Goal: Task Accomplishment & Management: Manage account settings

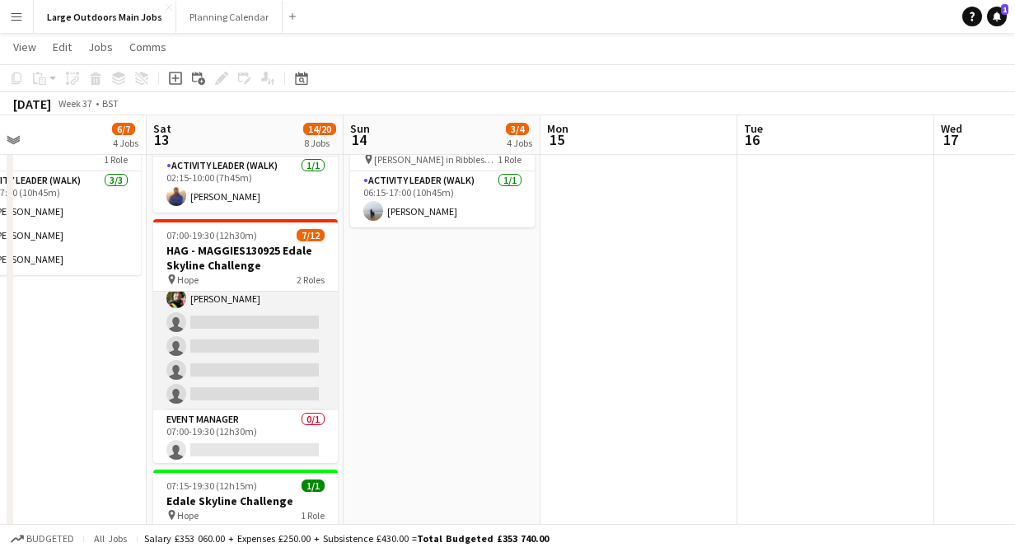
scroll to position [180, 0]
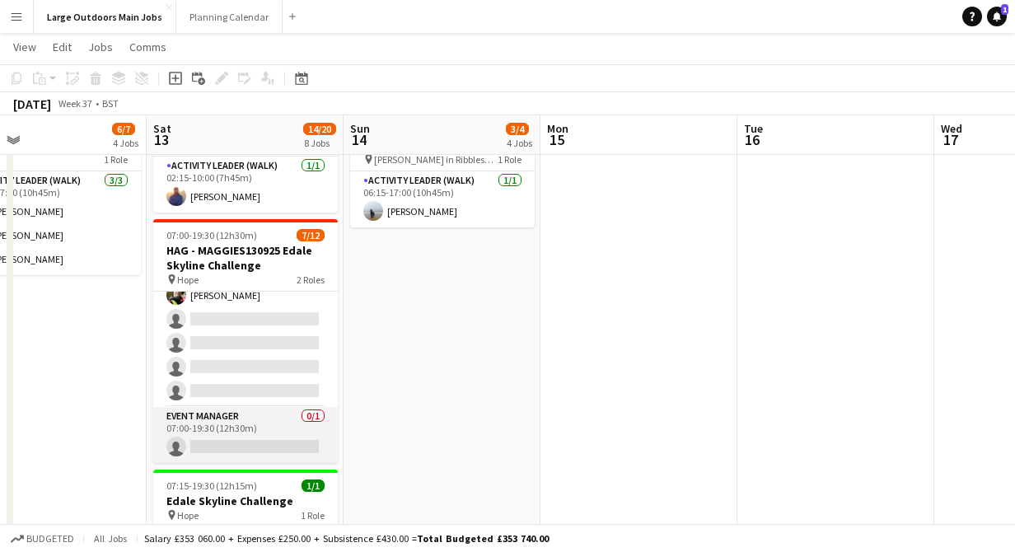
click at [214, 451] on app-card-role "Event Manager 0/1 07:00-19:30 (12h30m) single-neutral-actions" at bounding box center [245, 435] width 185 height 56
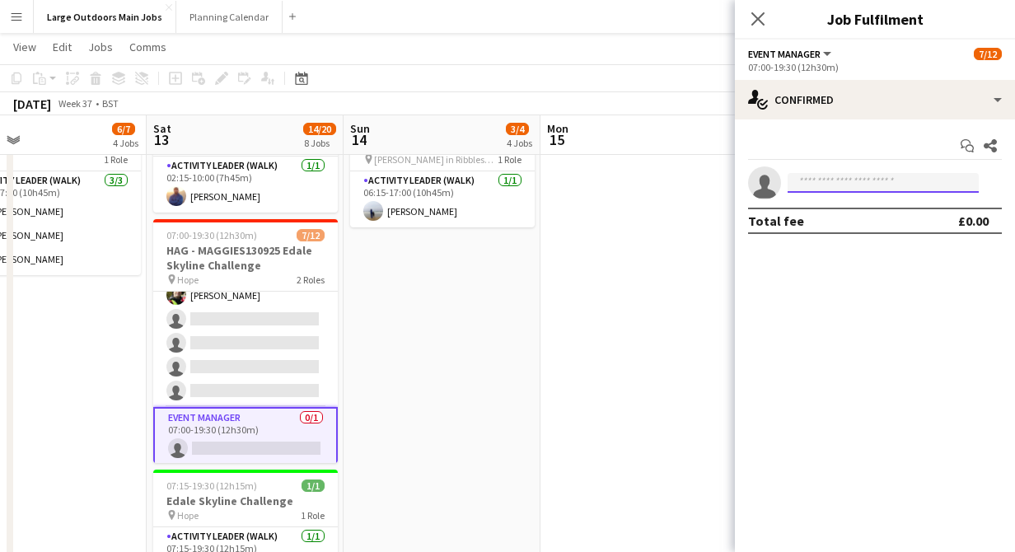
click at [822, 175] on input at bounding box center [883, 183] width 191 height 20
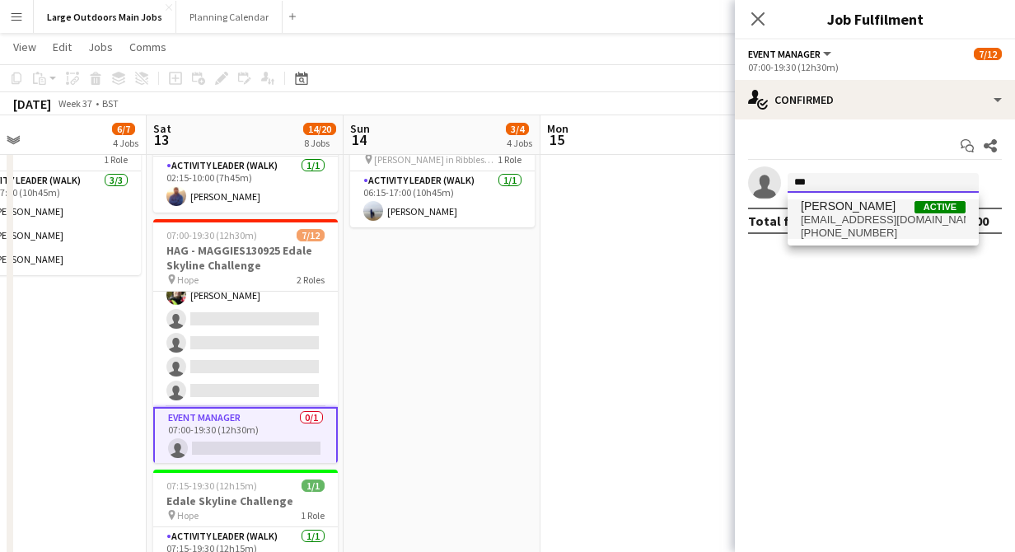
type input "***"
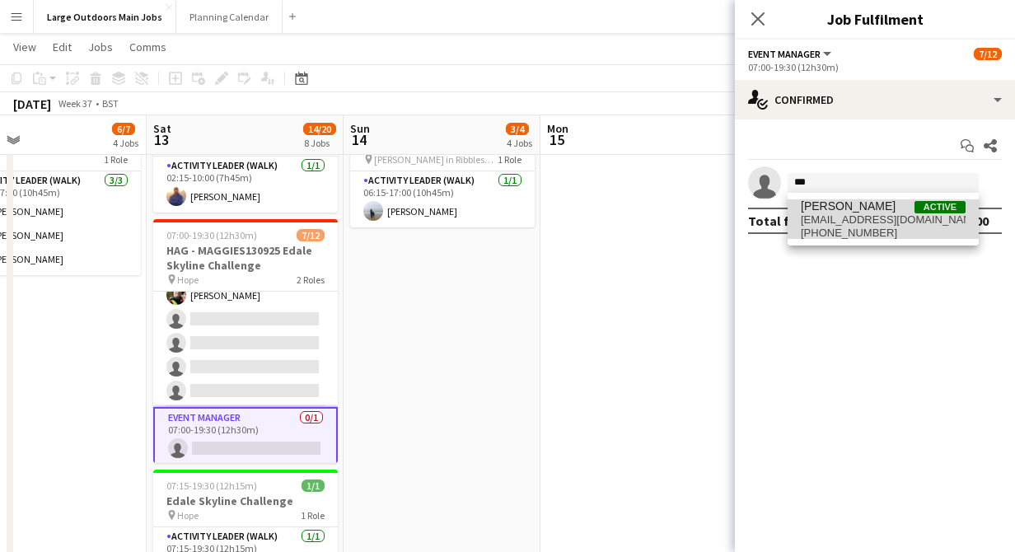
click at [848, 226] on span "[EMAIL_ADDRESS][DOMAIN_NAME]" at bounding box center [883, 219] width 165 height 13
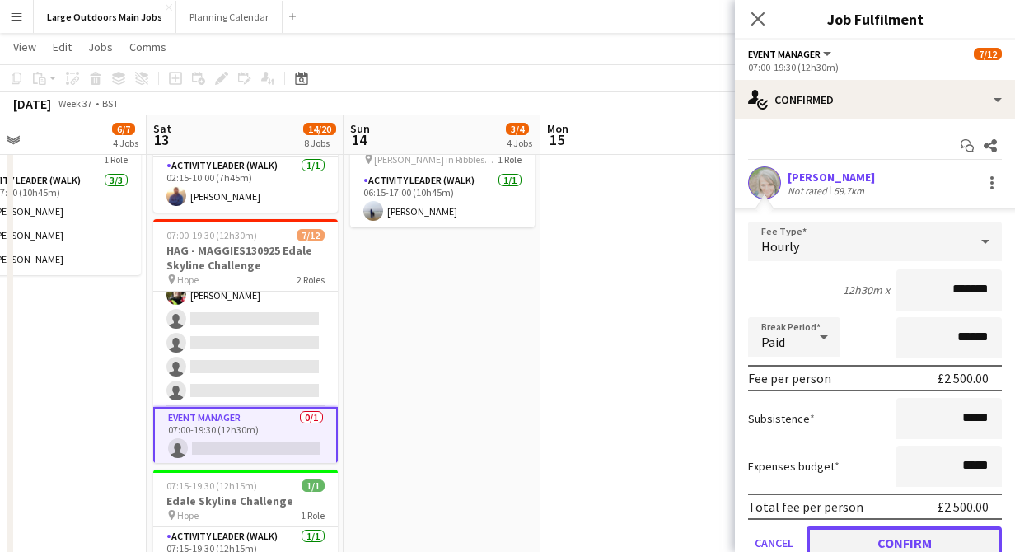
click at [889, 544] on button "Confirm" at bounding box center [904, 542] width 195 height 33
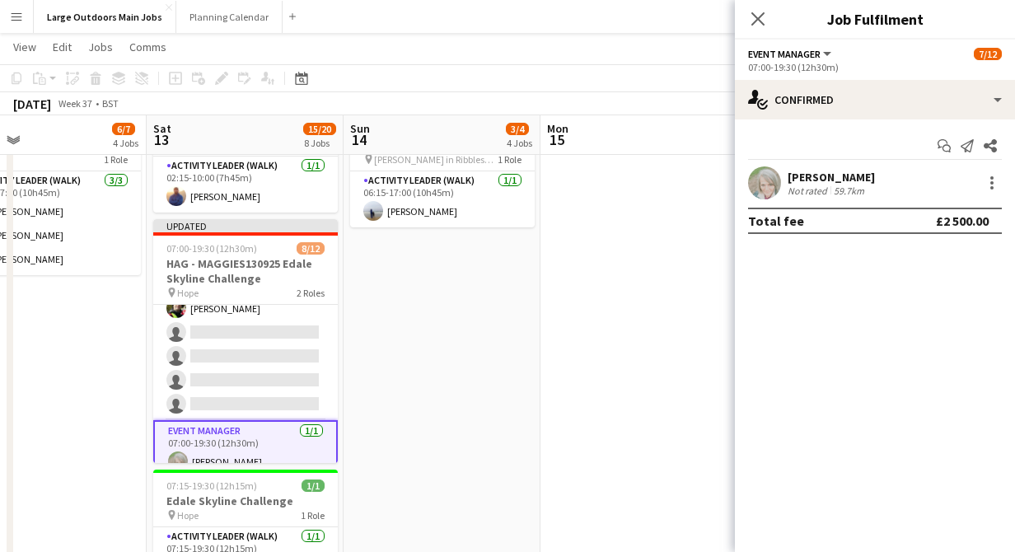
click at [566, 261] on app-date-cell at bounding box center [638, 438] width 197 height 693
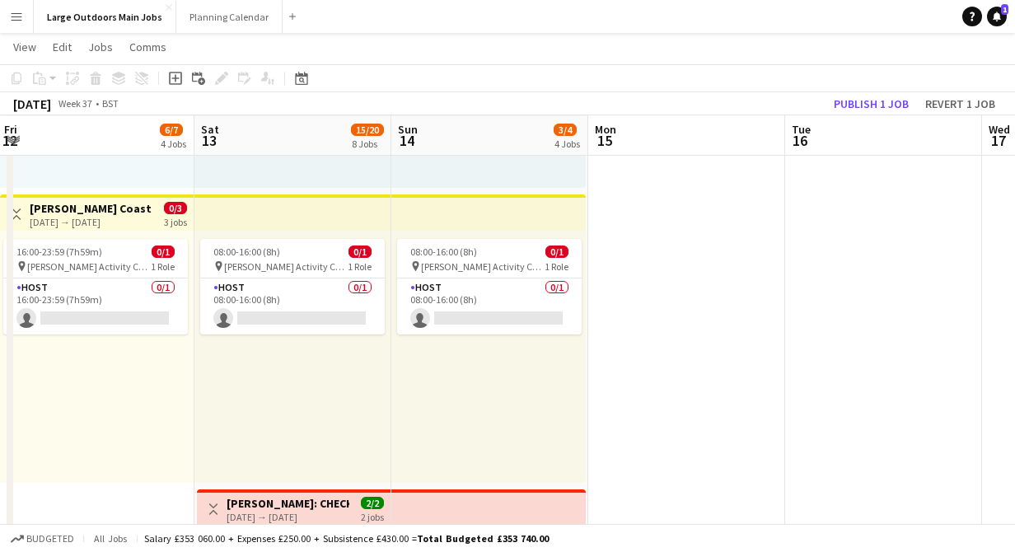
scroll to position [0, 391]
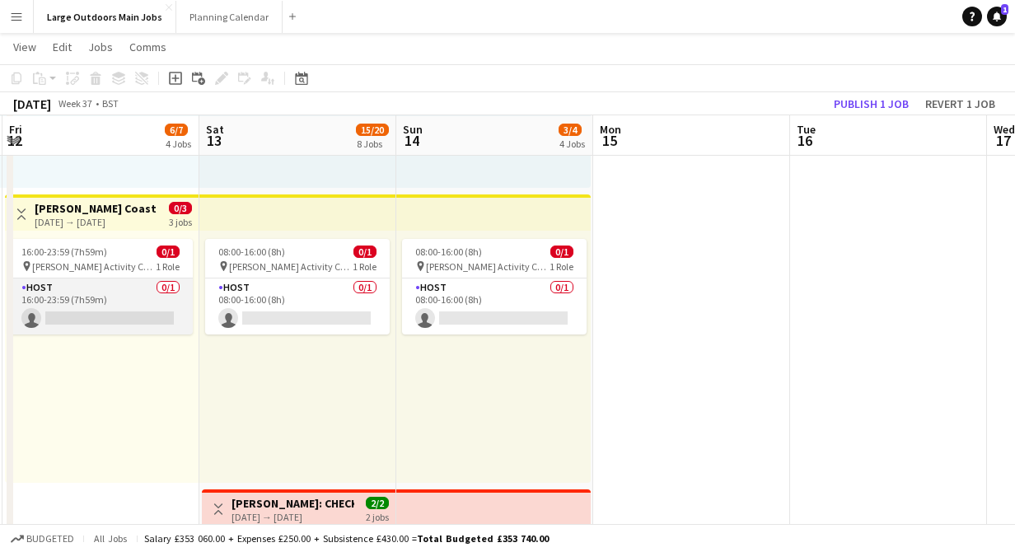
click at [115, 317] on app-card-role "Host 0/1 16:00-23:59 (7h59m) single-neutral-actions" at bounding box center [100, 306] width 185 height 56
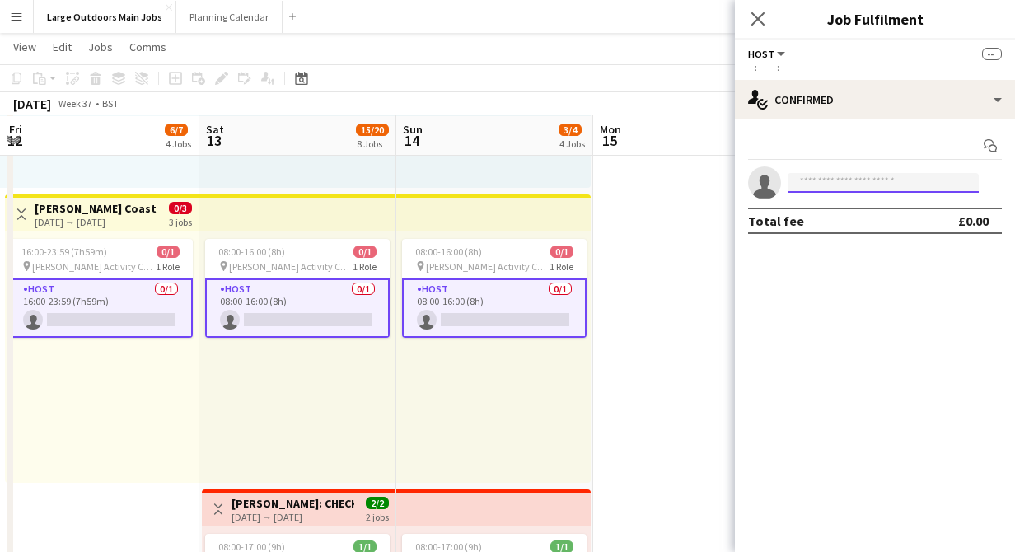
click at [816, 185] on input at bounding box center [883, 183] width 191 height 20
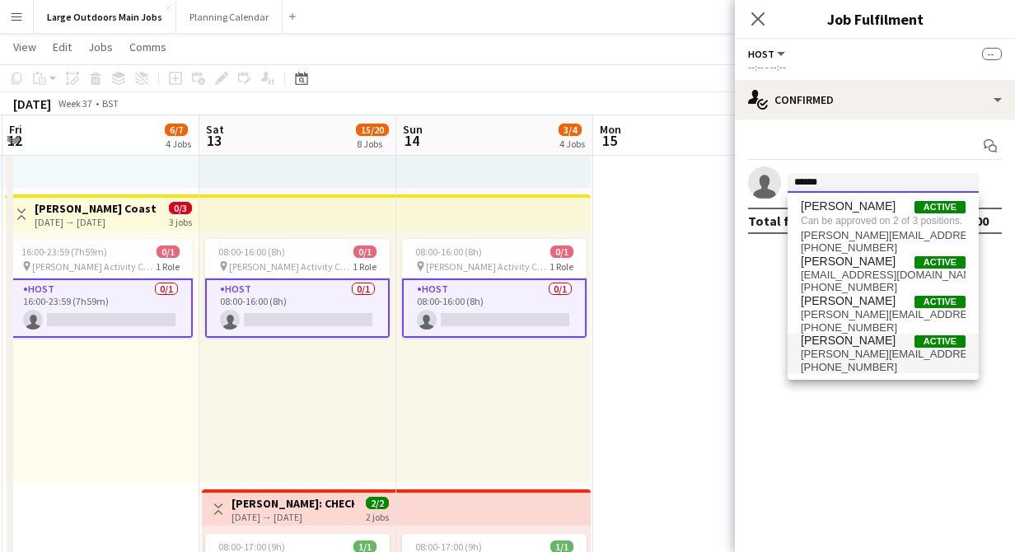
type input "******"
click at [831, 354] on span "[PERSON_NAME][EMAIL_ADDRESS][DOMAIN_NAME]" at bounding box center [883, 354] width 165 height 13
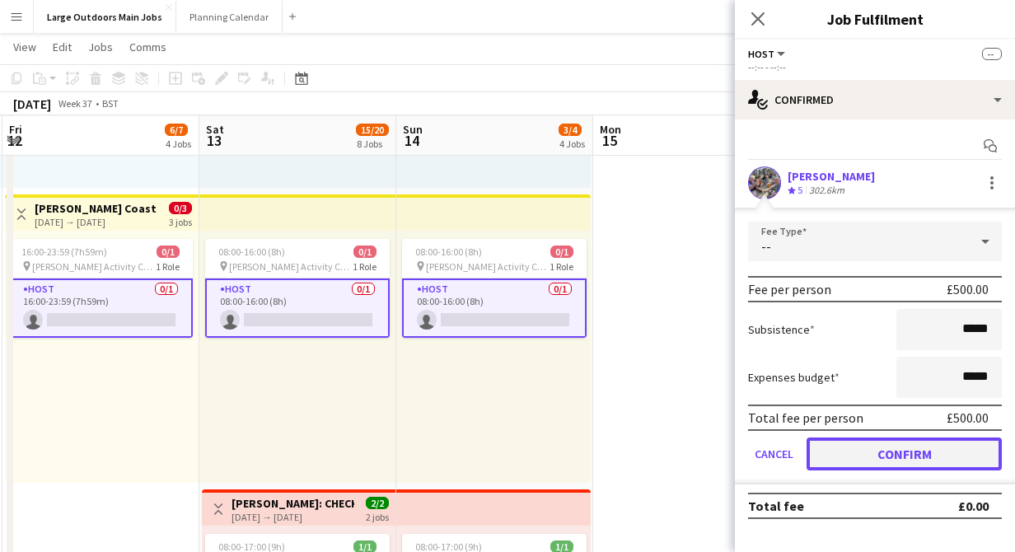
click at [896, 453] on button "Confirm" at bounding box center [904, 453] width 195 height 33
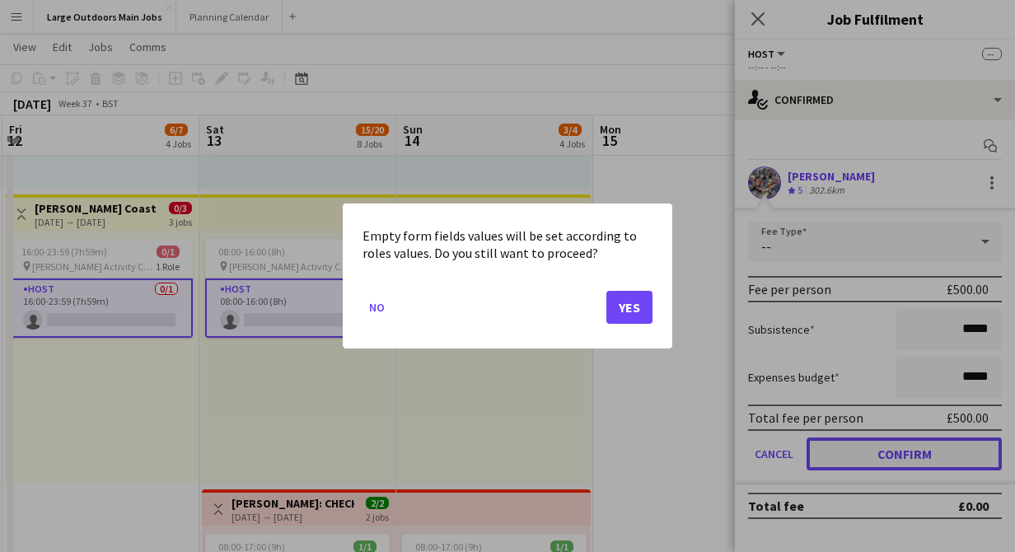
scroll to position [0, 0]
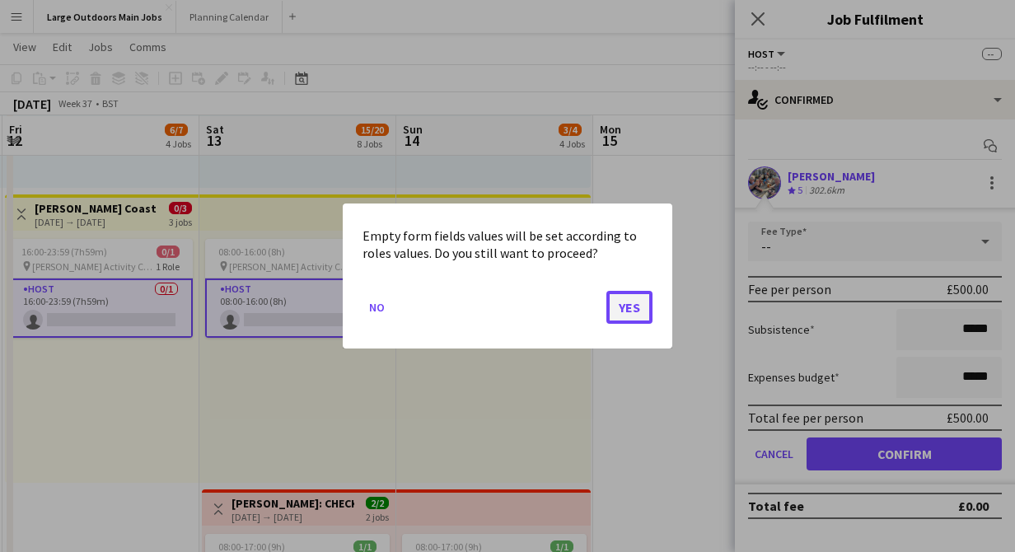
click at [626, 308] on button "Yes" at bounding box center [629, 307] width 46 height 33
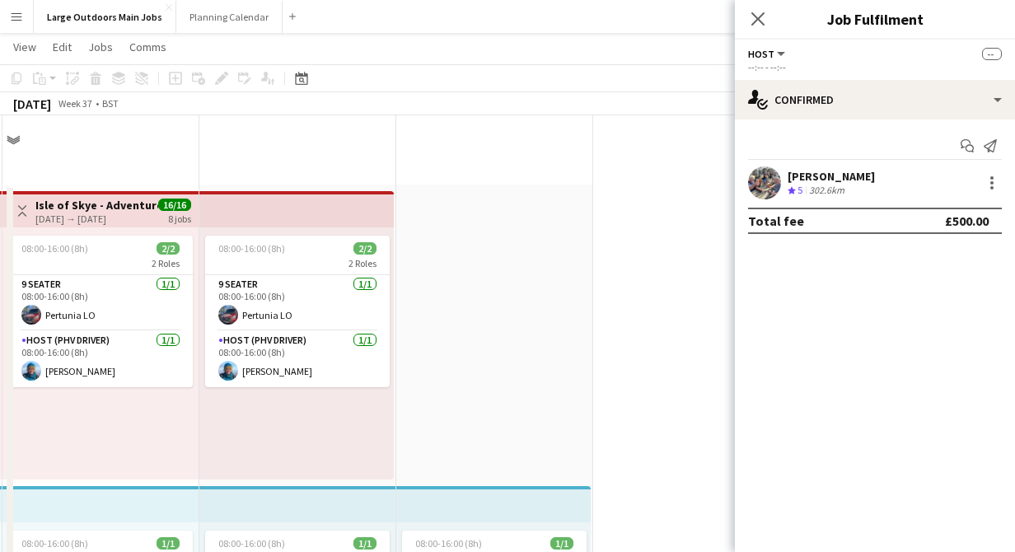
scroll to position [587, 0]
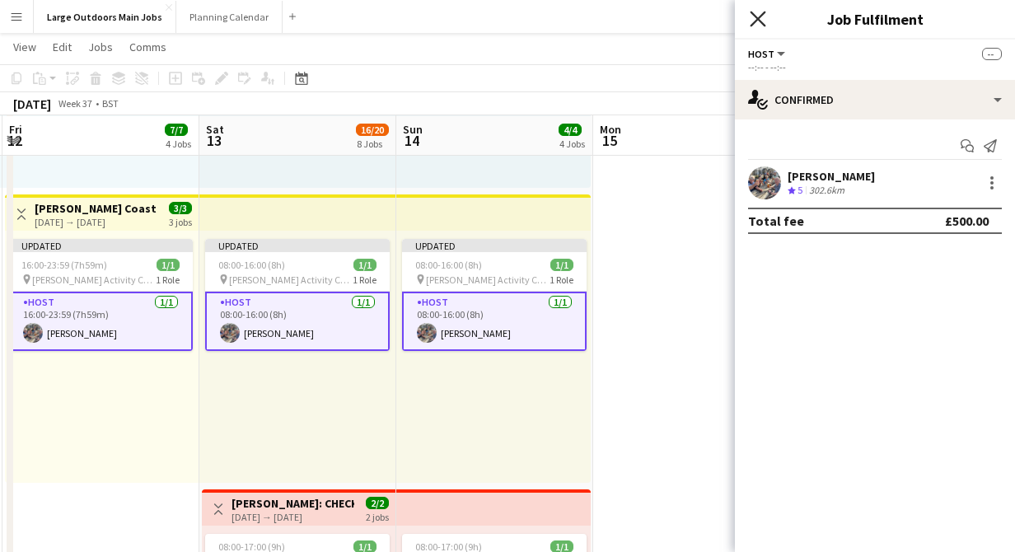
click at [756, 22] on icon "Close pop-in" at bounding box center [758, 19] width 16 height 16
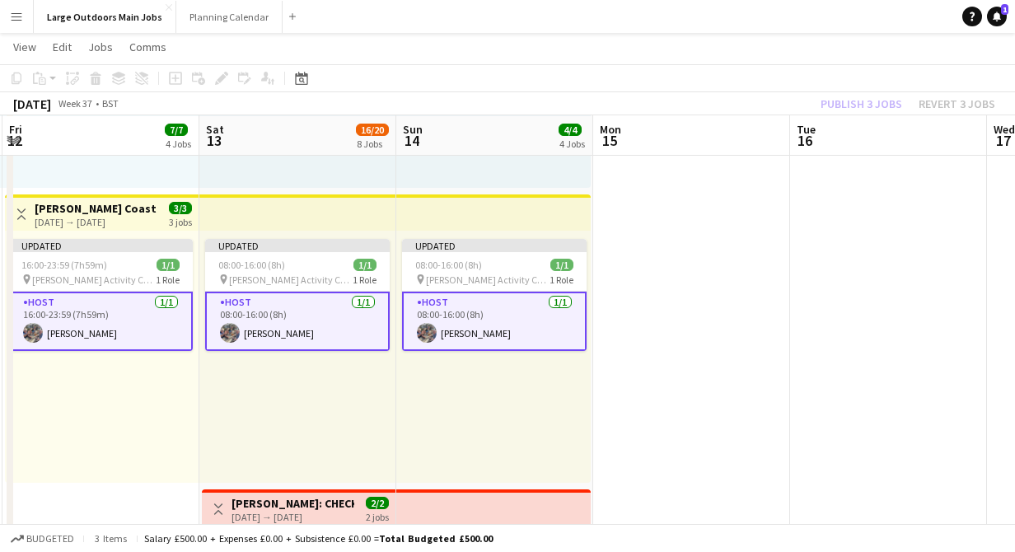
click at [879, 103] on div "Publish 3 jobs Revert 3 jobs" at bounding box center [908, 103] width 214 height 21
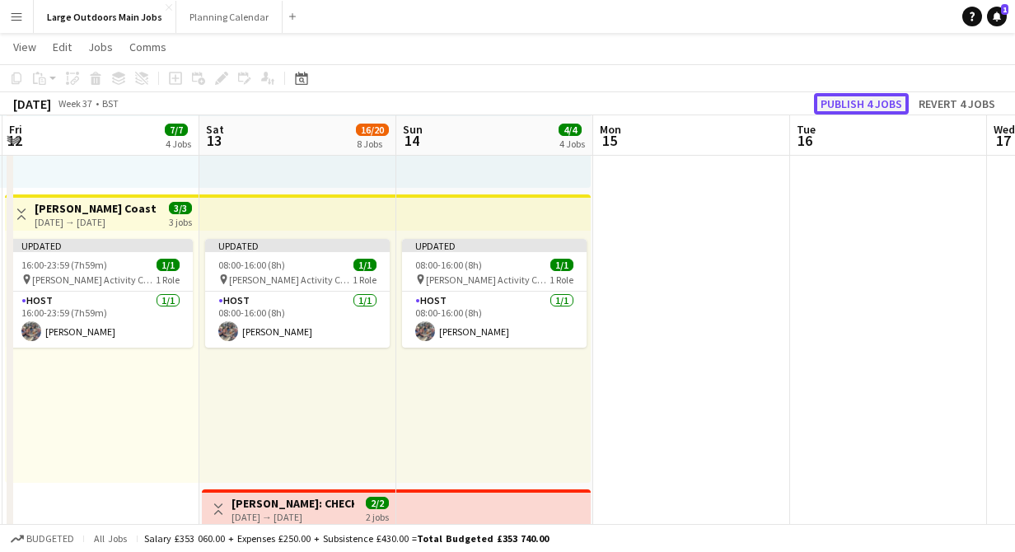
click at [870, 105] on button "Publish 4 jobs" at bounding box center [861, 103] width 95 height 21
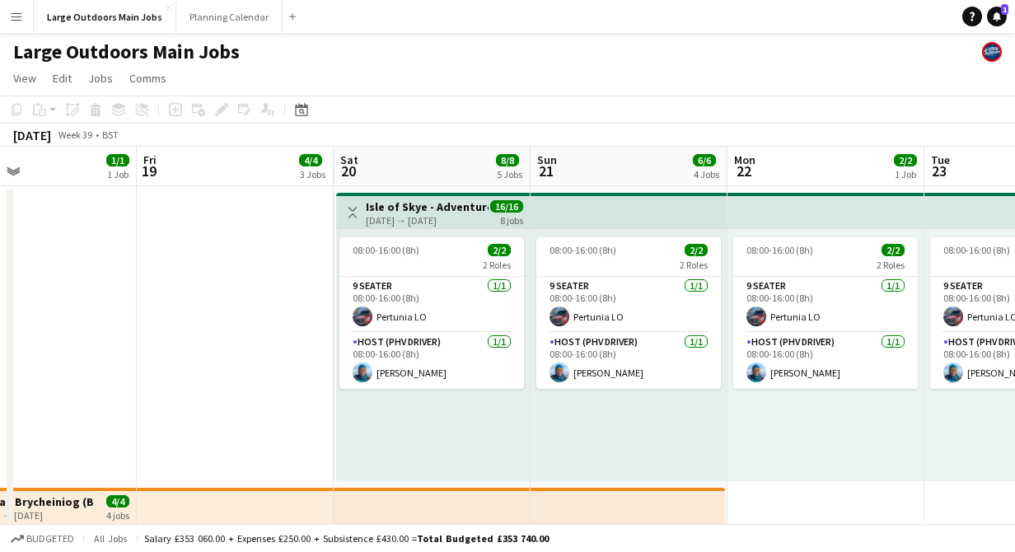
scroll to position [0, 470]
